Goal: Check status: Check status

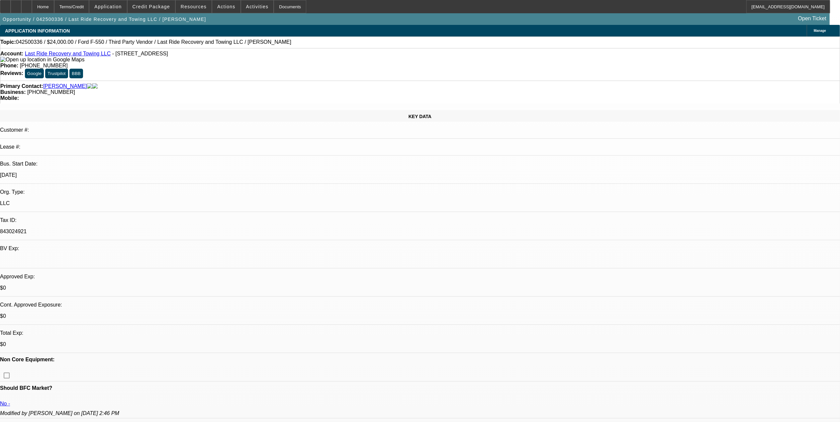
select select "0"
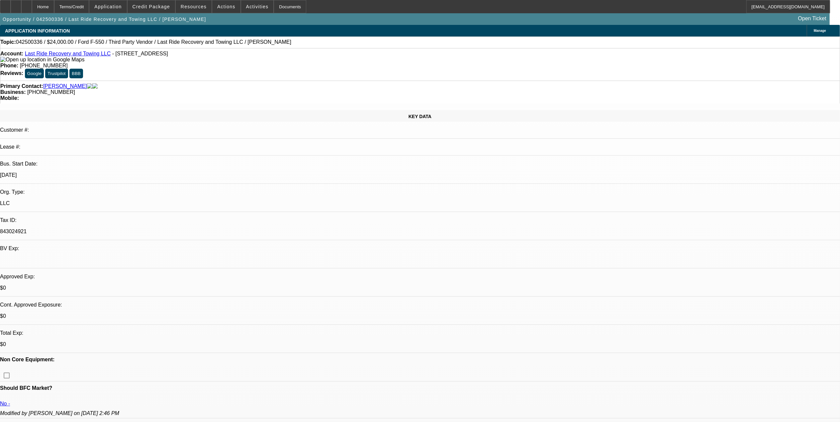
select select "0"
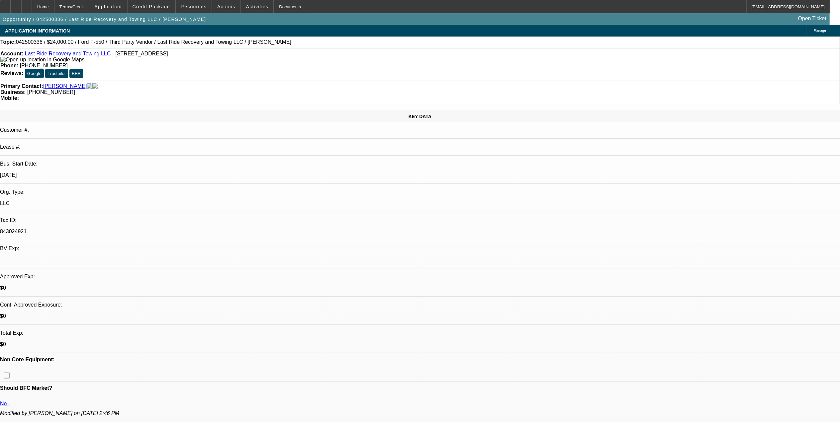
select select "0"
select select "1"
select select "2"
select select "1"
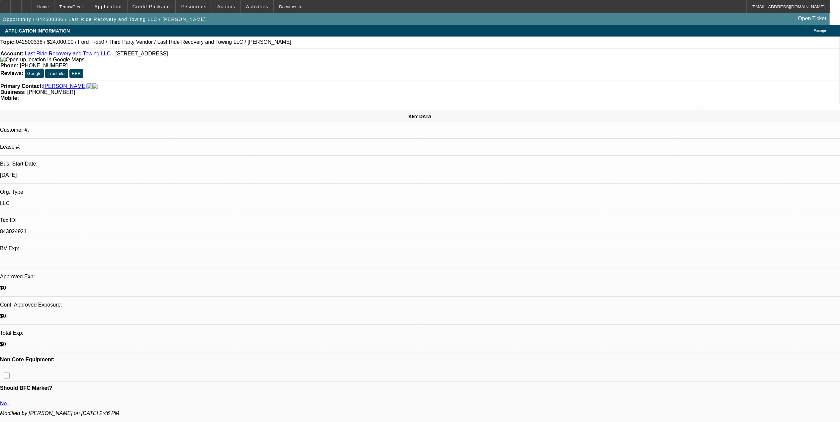
select select "1"
select select "2"
select select "1"
select select "2"
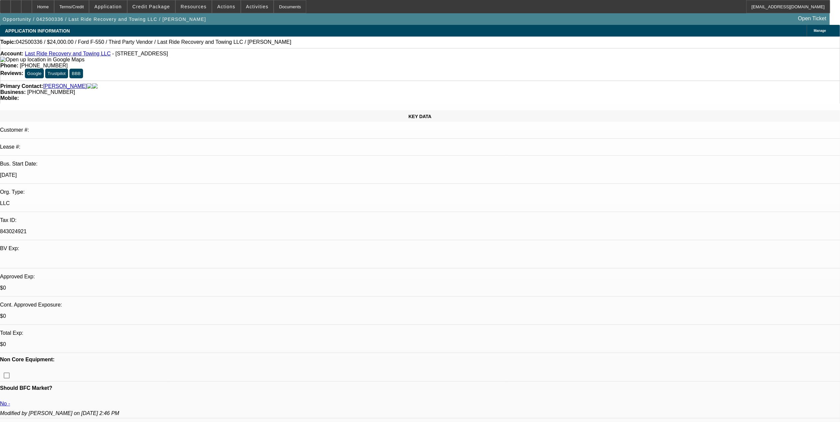
select select "1"
select select "2"
select select "5"
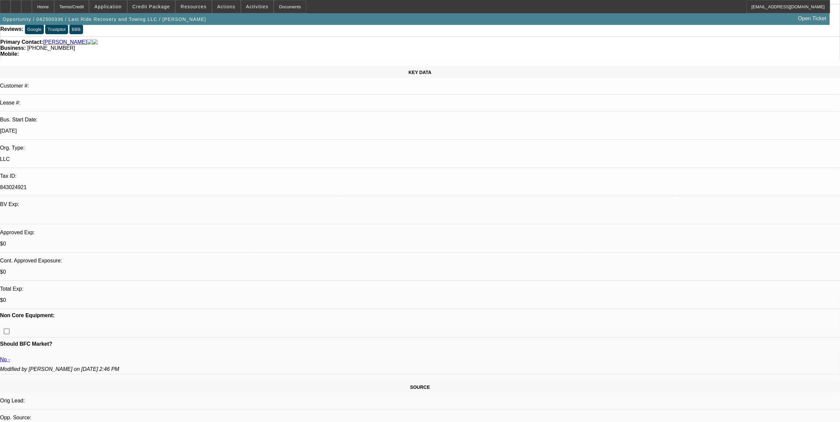
scroll to position [133, 0]
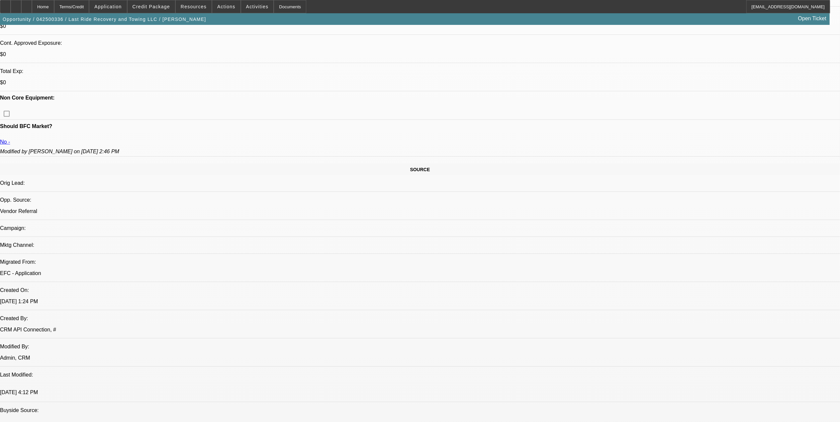
scroll to position [266, 0]
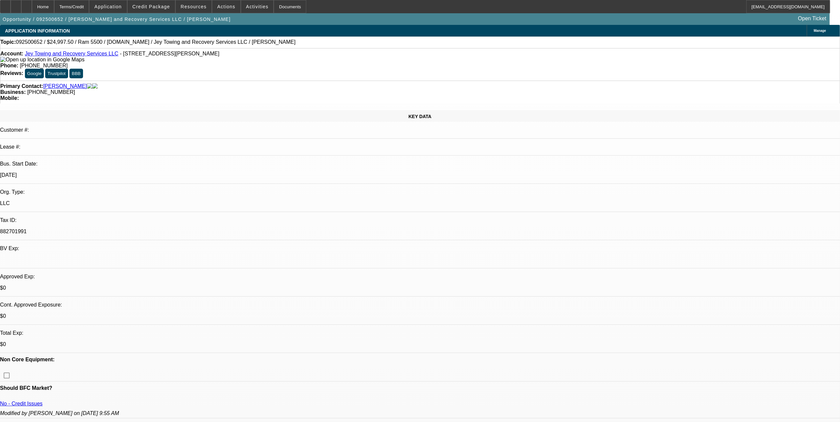
select select "0"
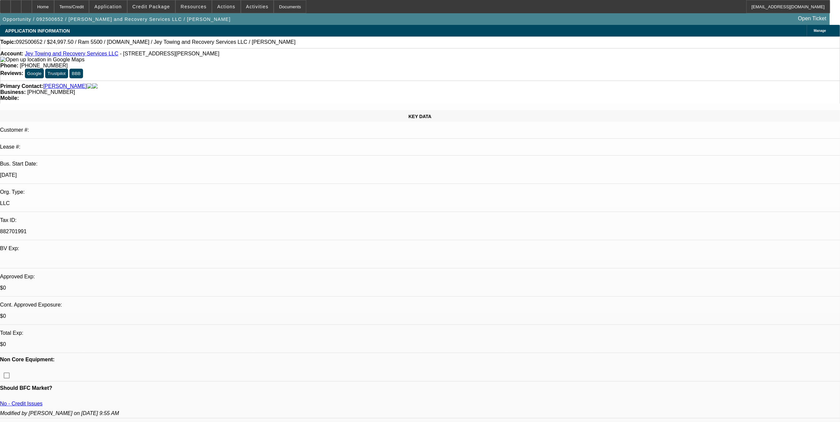
select select "0"
select select "0.1"
select select "1"
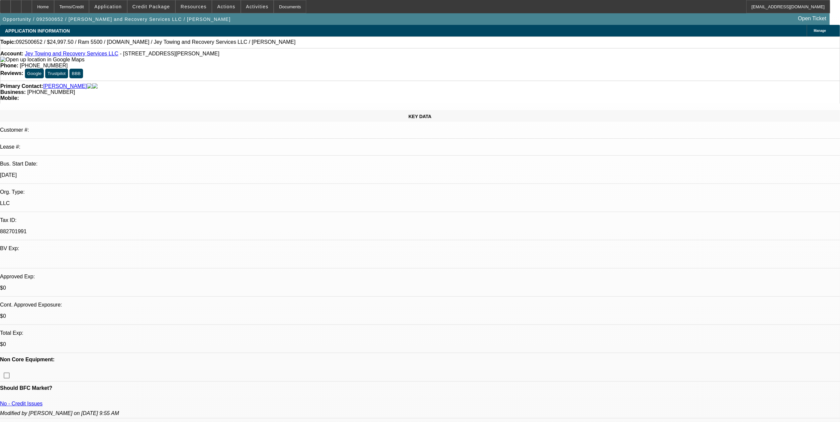
select select "2"
select select "1"
select select "2"
select select "1"
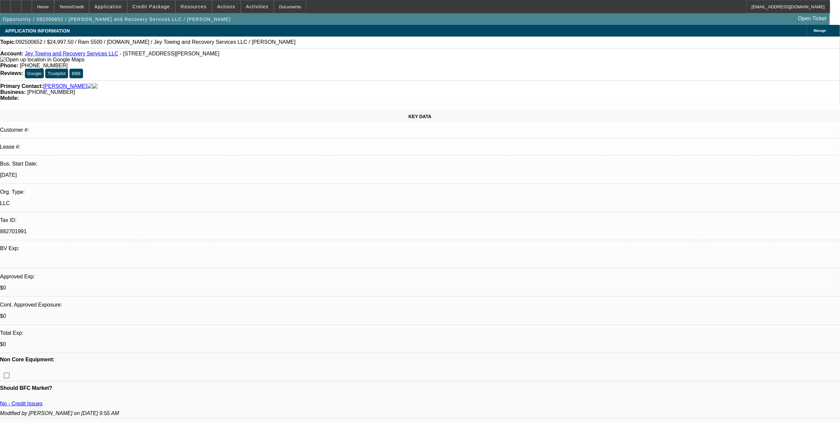
select select "1"
select select "2"
select select "4"
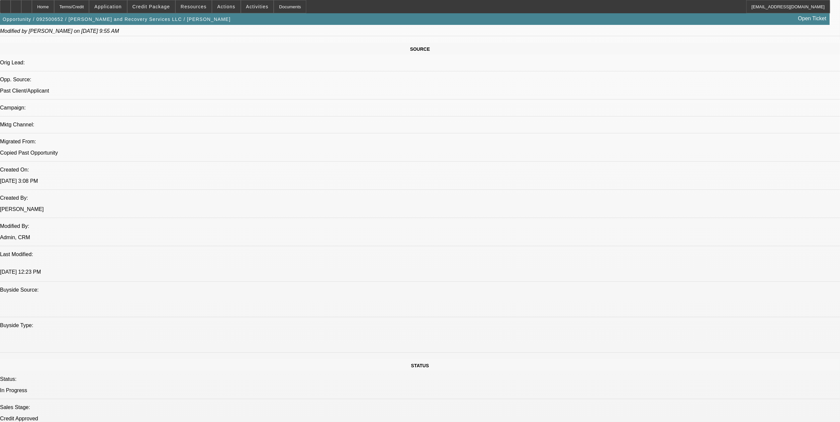
scroll to position [487, 0]
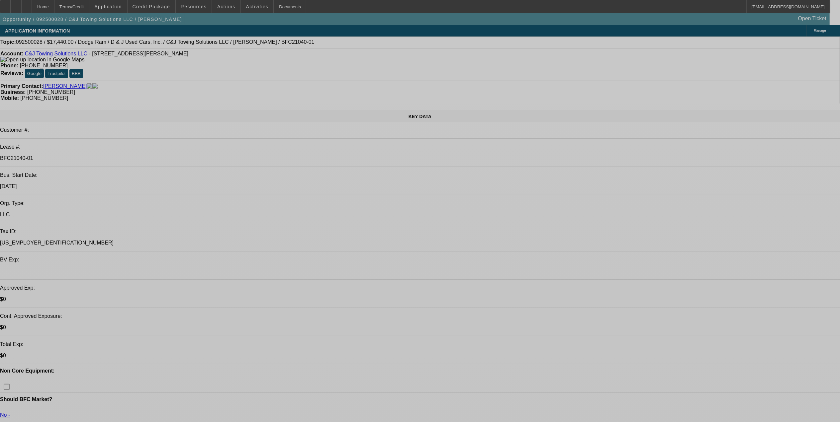
select select "0"
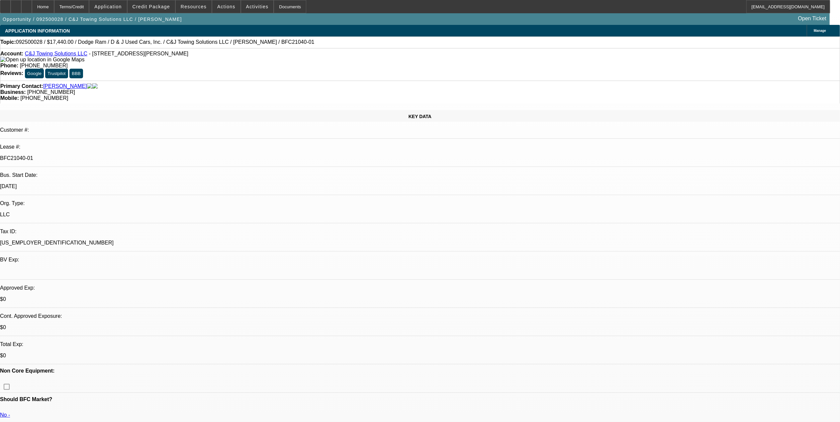
select select "0"
select select "0.2"
select select "0"
select select "0.1"
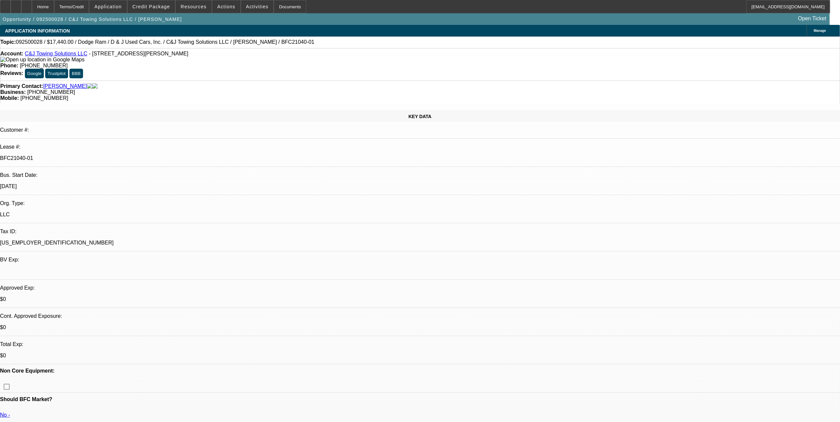
select select "0"
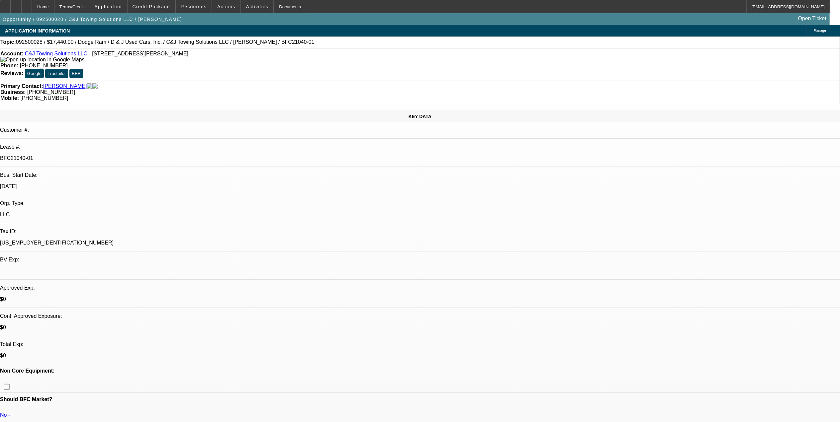
select select "0"
select select "1"
select select "2"
select select "21"
select select "1"
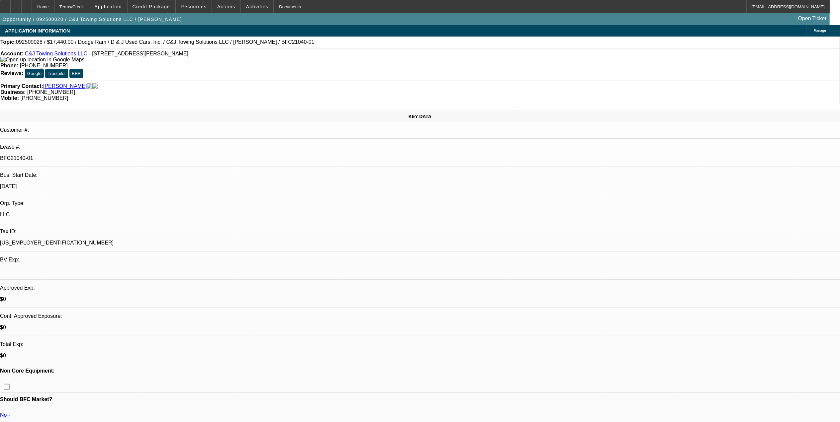
select select "2"
select select "4"
select select "1"
select select "2"
select select "21"
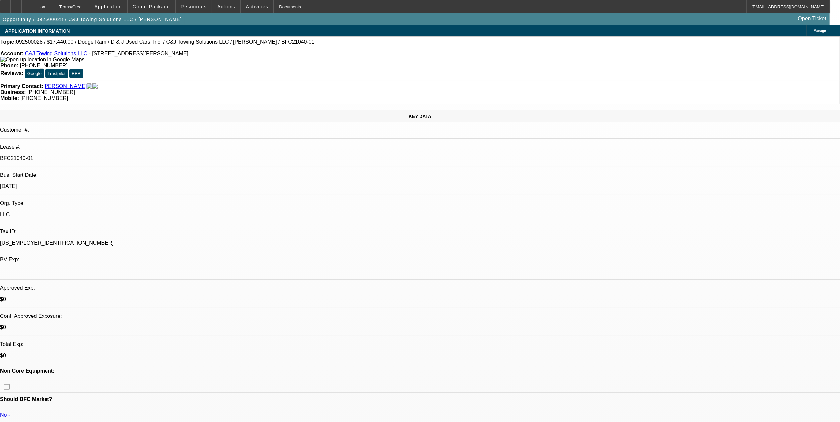
select select "1"
select select "2"
select select "21"
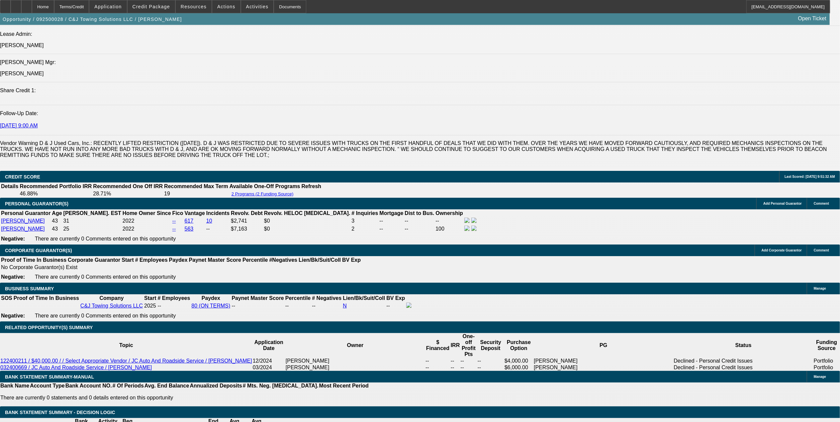
scroll to position [930, 0]
